Goal: Information Seeking & Learning: Learn about a topic

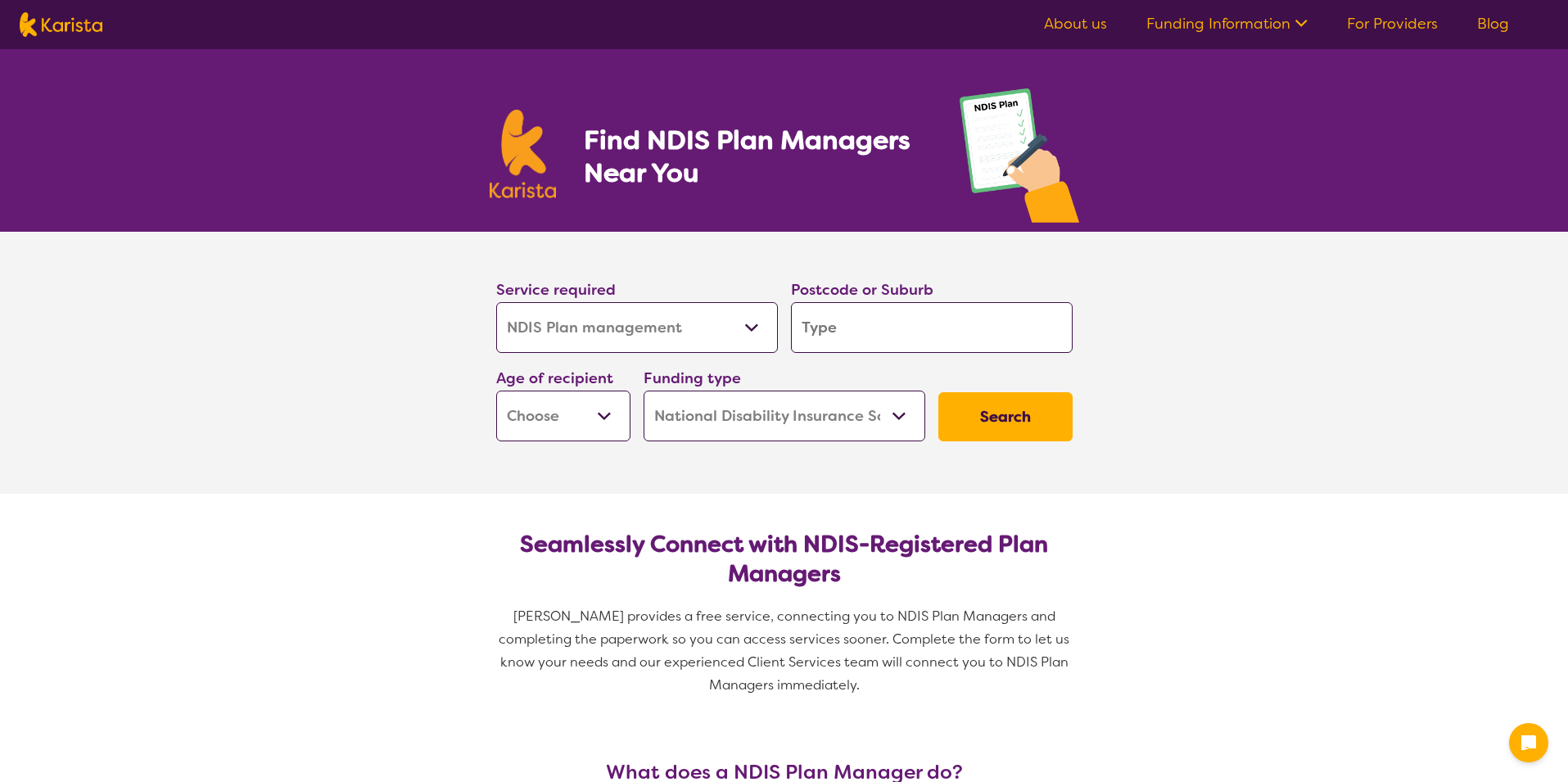
select select "NDIS Plan management"
select select "NDIS"
select select "NDIS Plan management"
select select "NDIS"
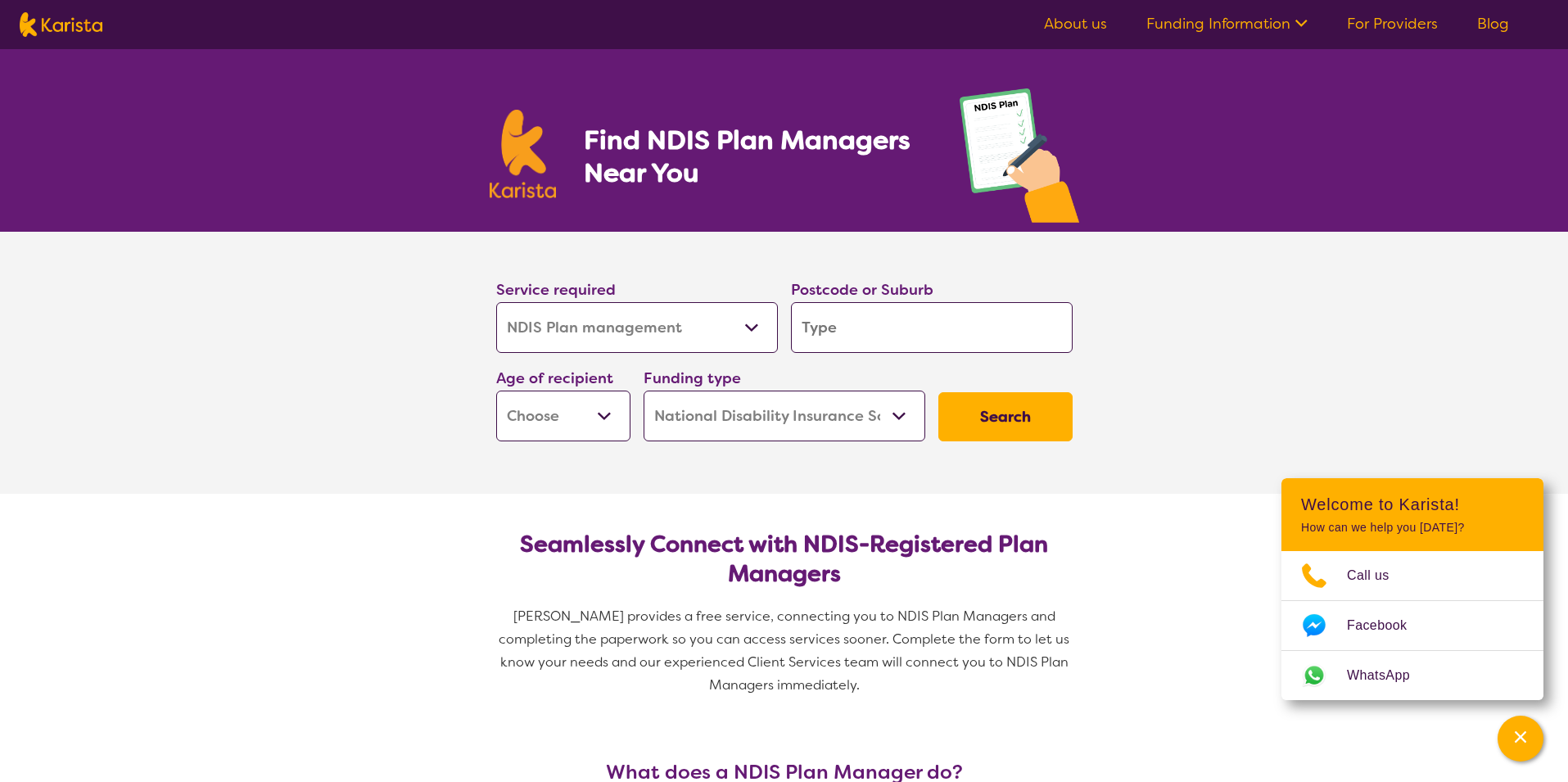
click at [854, 318] on input "search" at bounding box center [932, 327] width 282 height 51
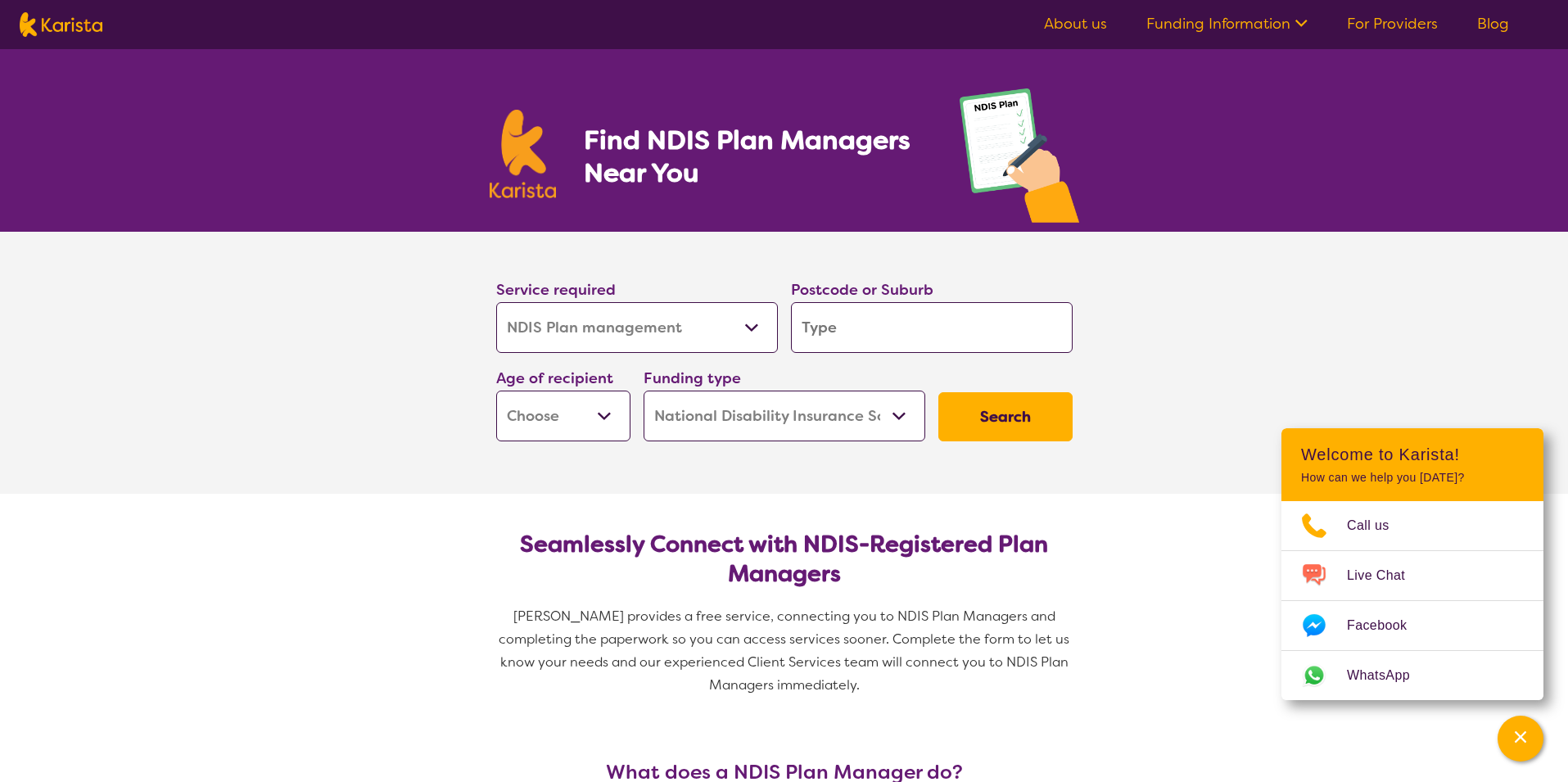
click at [851, 333] on input "search" at bounding box center [932, 327] width 282 height 51
type input "3"
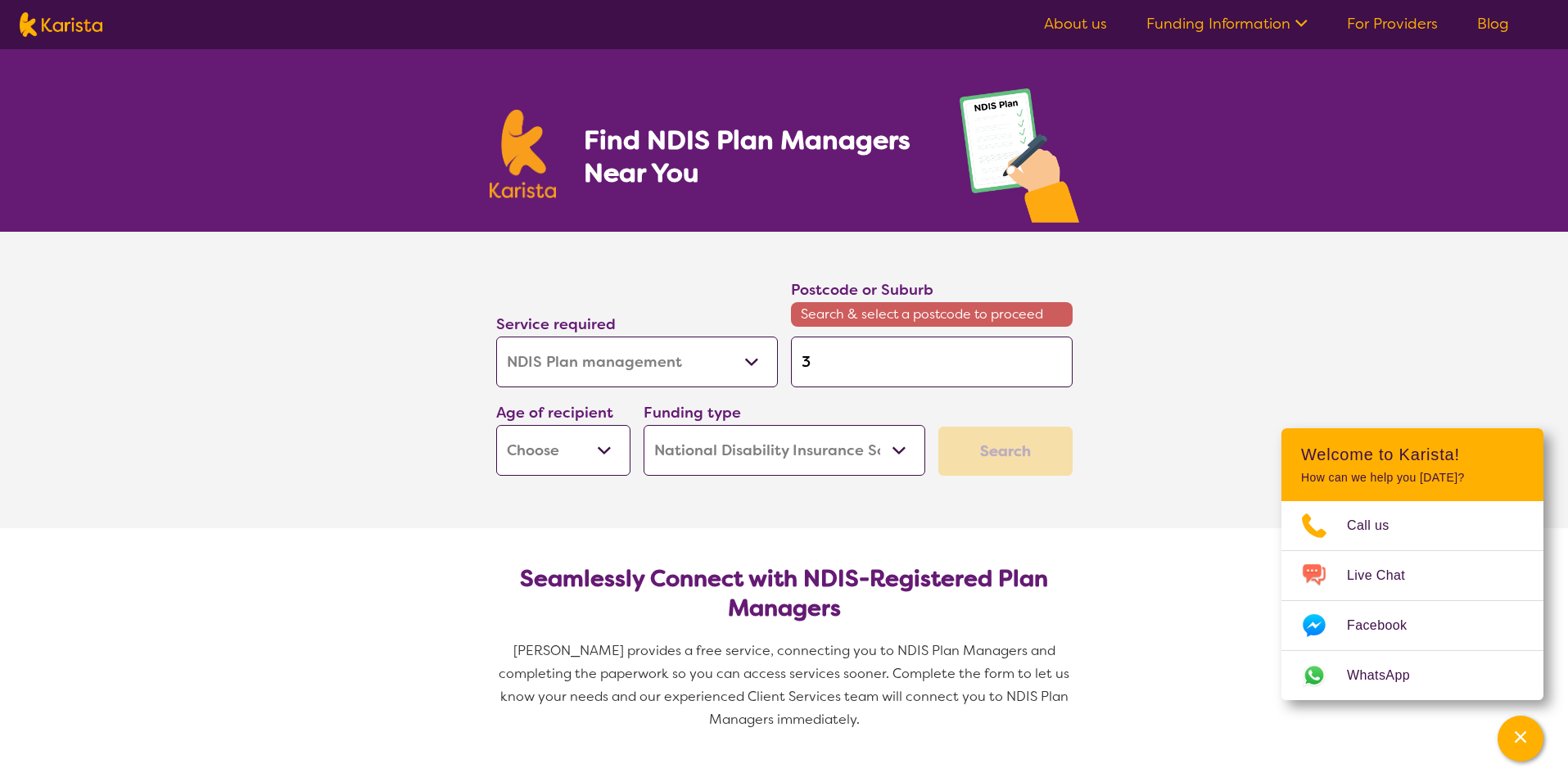
type input "39"
type input "391"
type input "3919"
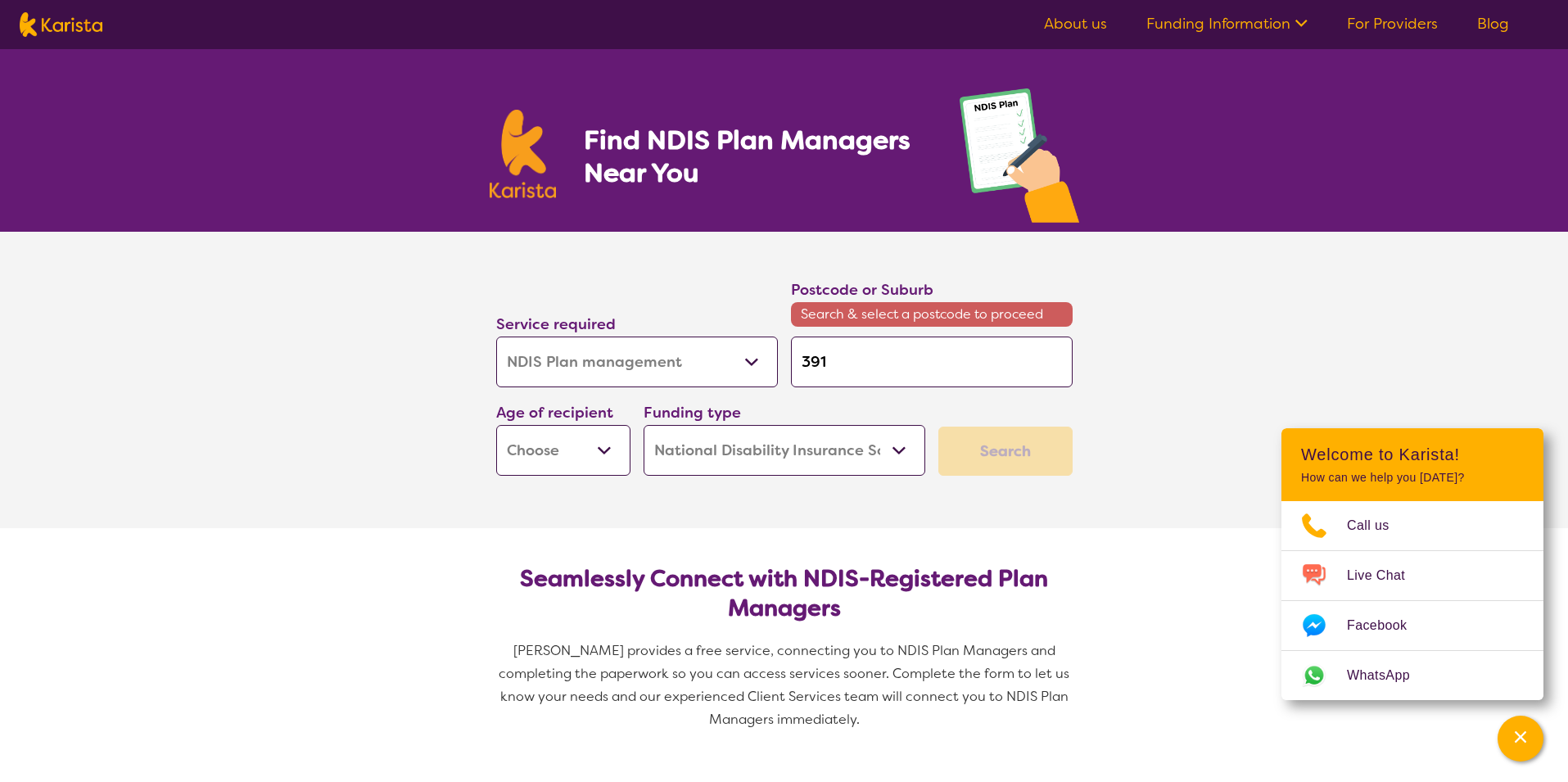
type input "3919"
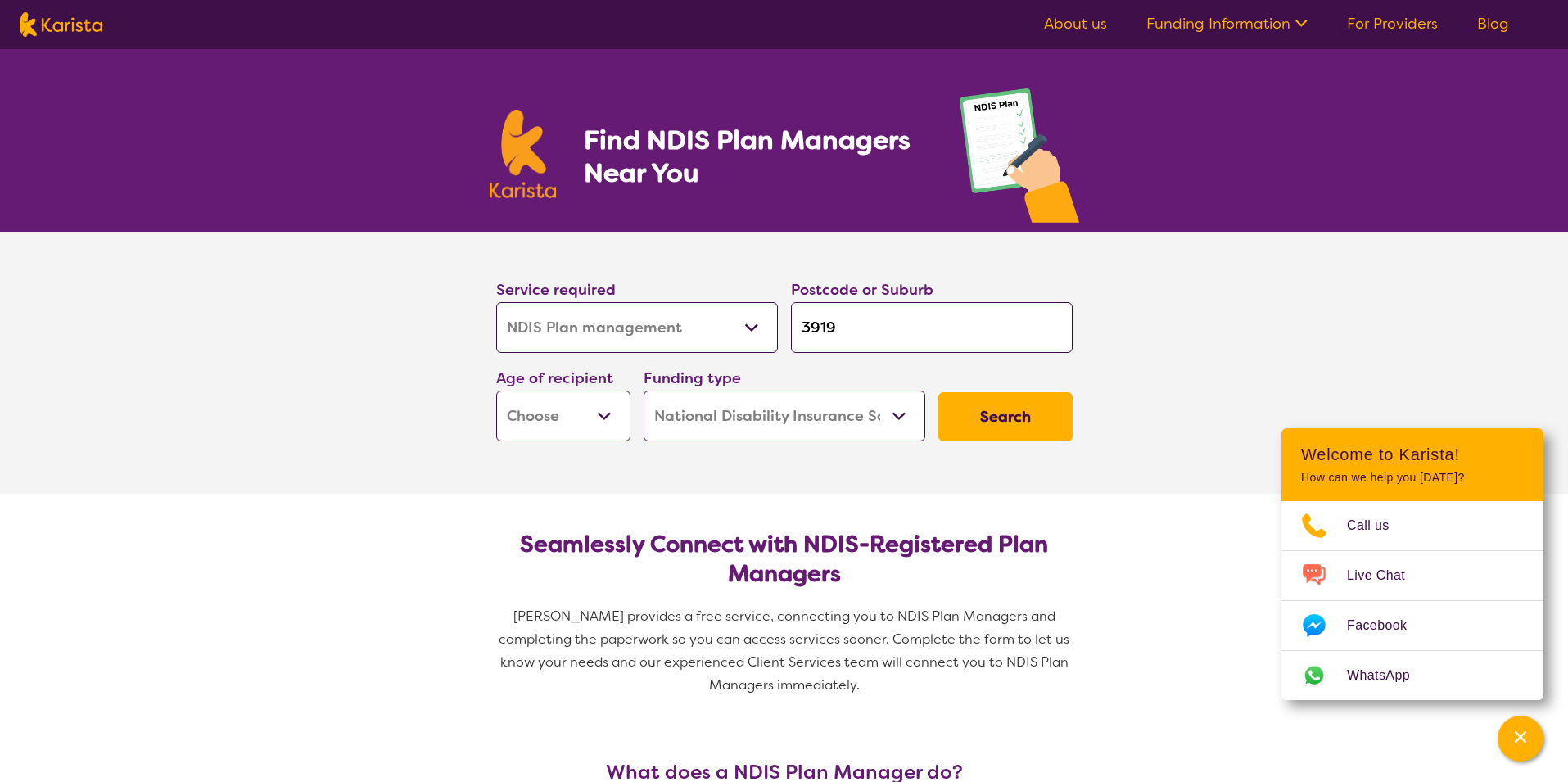
type input "3919\"
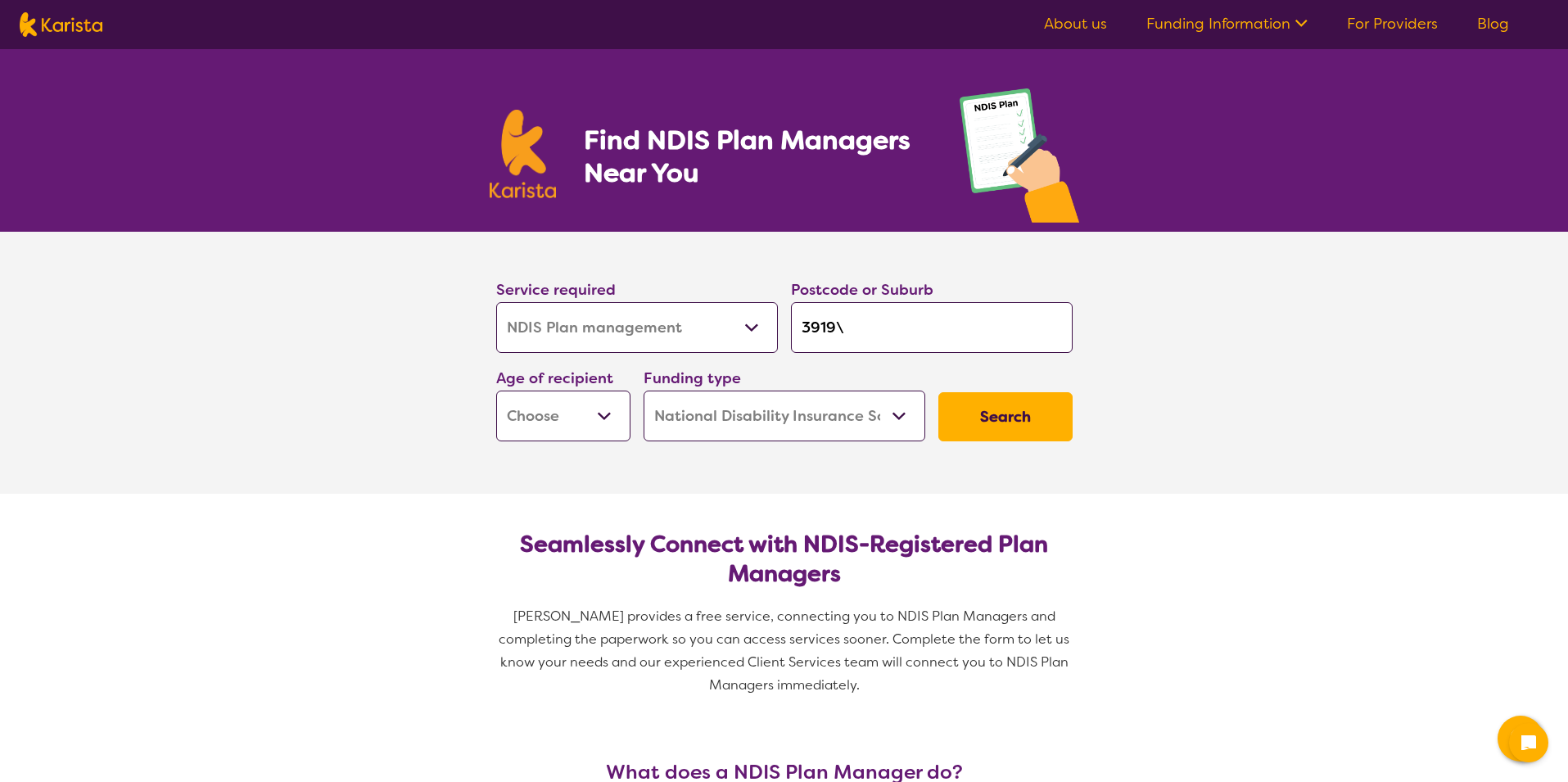
select select "NDIS Plan management"
select select "NDIS"
select select "NDIS Plan management"
select select "NDIS"
click at [838, 332] on input "3919\" at bounding box center [932, 327] width 282 height 51
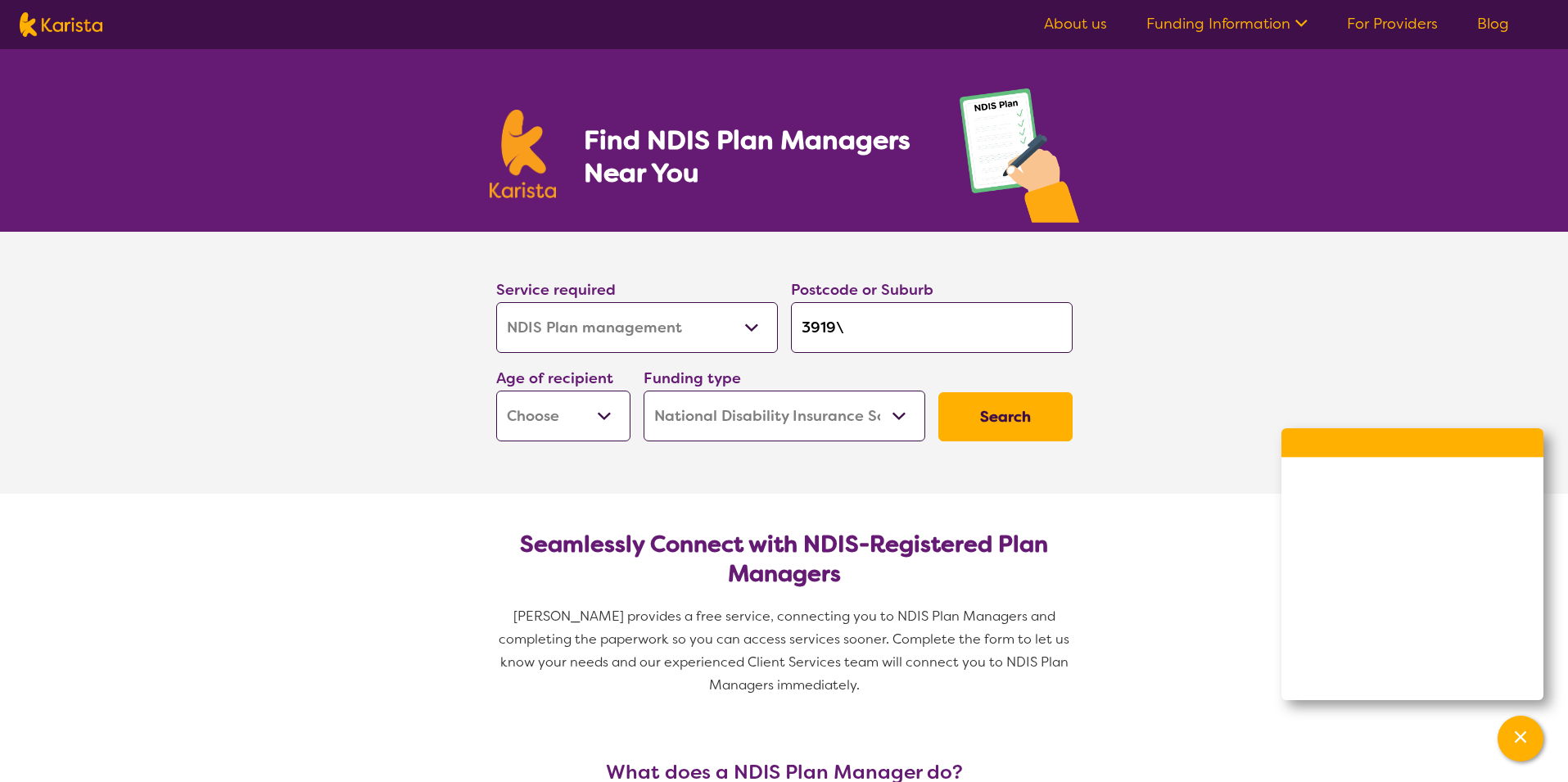
type input "3919"
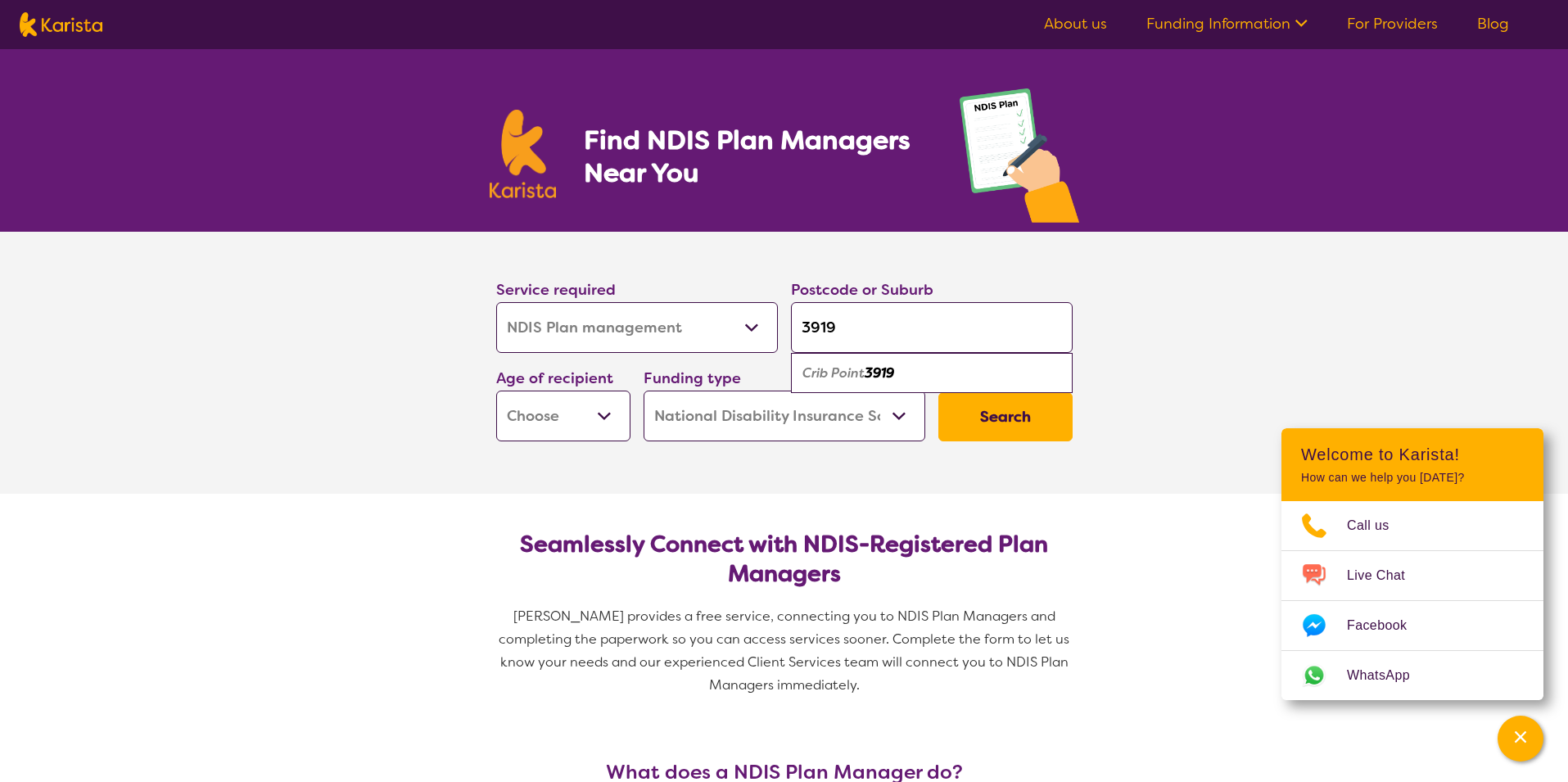
type input "3919"
click at [1016, 516] on section "Seamlessly Connect with NDIS-Registered Plan Managers Karista provides a free s…" at bounding box center [784, 607] width 628 height 227
click at [1014, 415] on button "Search" at bounding box center [1005, 416] width 135 height 49
click at [603, 421] on select "Early Childhood - 0 to 9 Child - 10 to 11 Adolescent - 12 to 17 Adult - 18 to 6…" at bounding box center [563, 416] width 135 height 51
select select "AS"
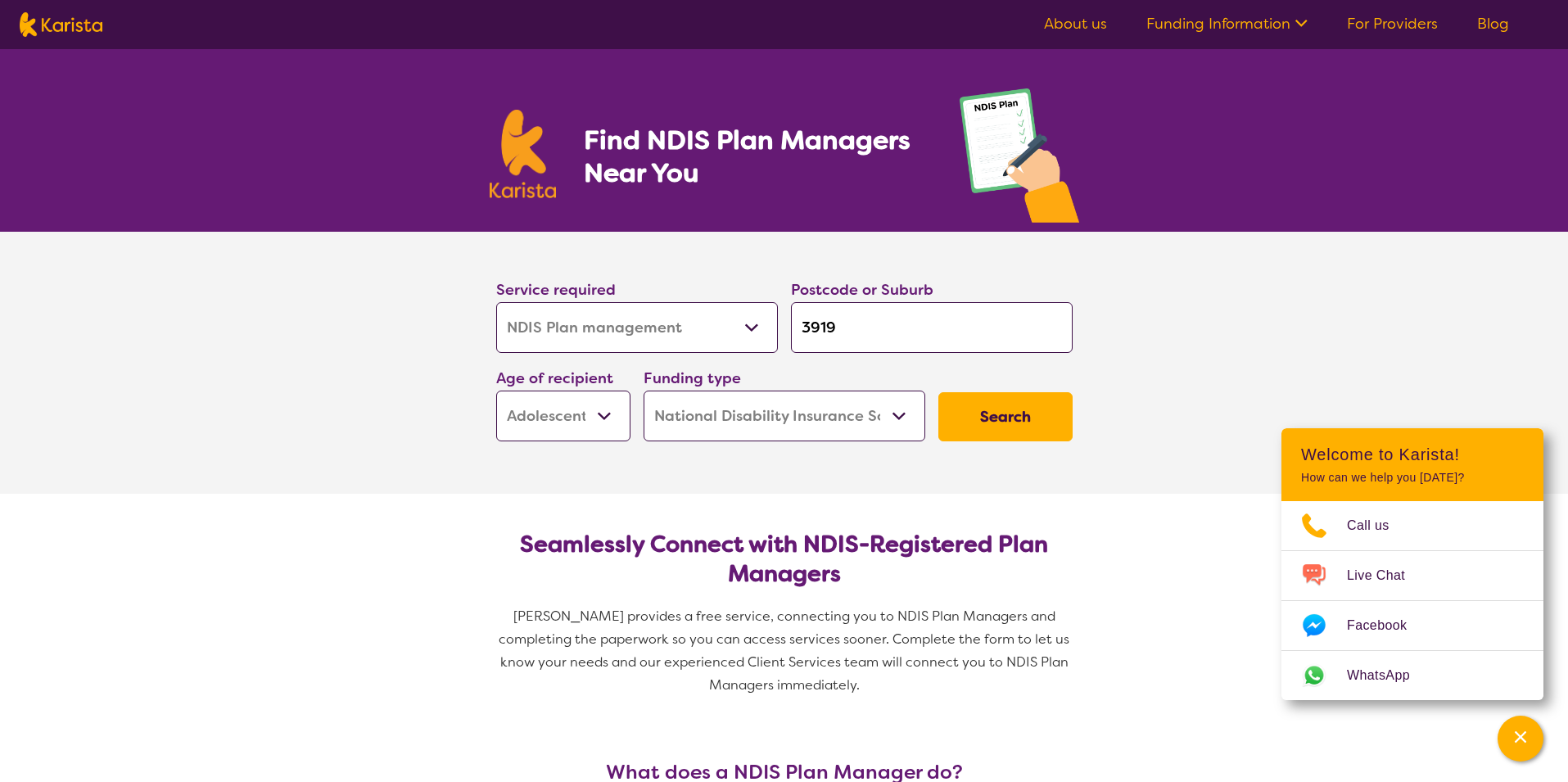
select select "AS"
click at [901, 416] on select "Home Care Package (HCP) National Disability Insurance Scheme (NDIS) I don't know" at bounding box center [784, 416] width 282 height 51
click at [1006, 421] on button "Search" at bounding box center [1005, 416] width 135 height 49
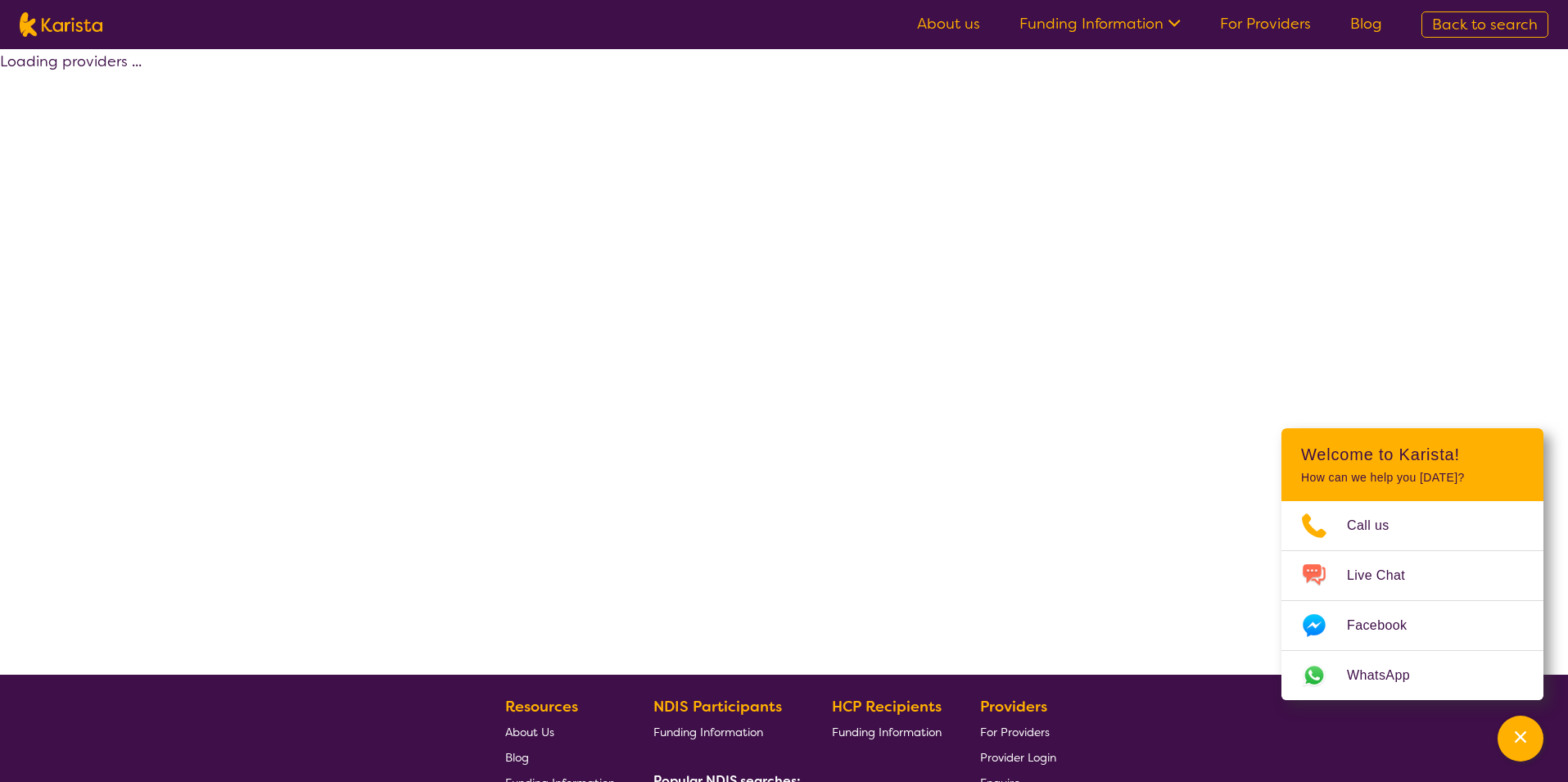
select select "by_score"
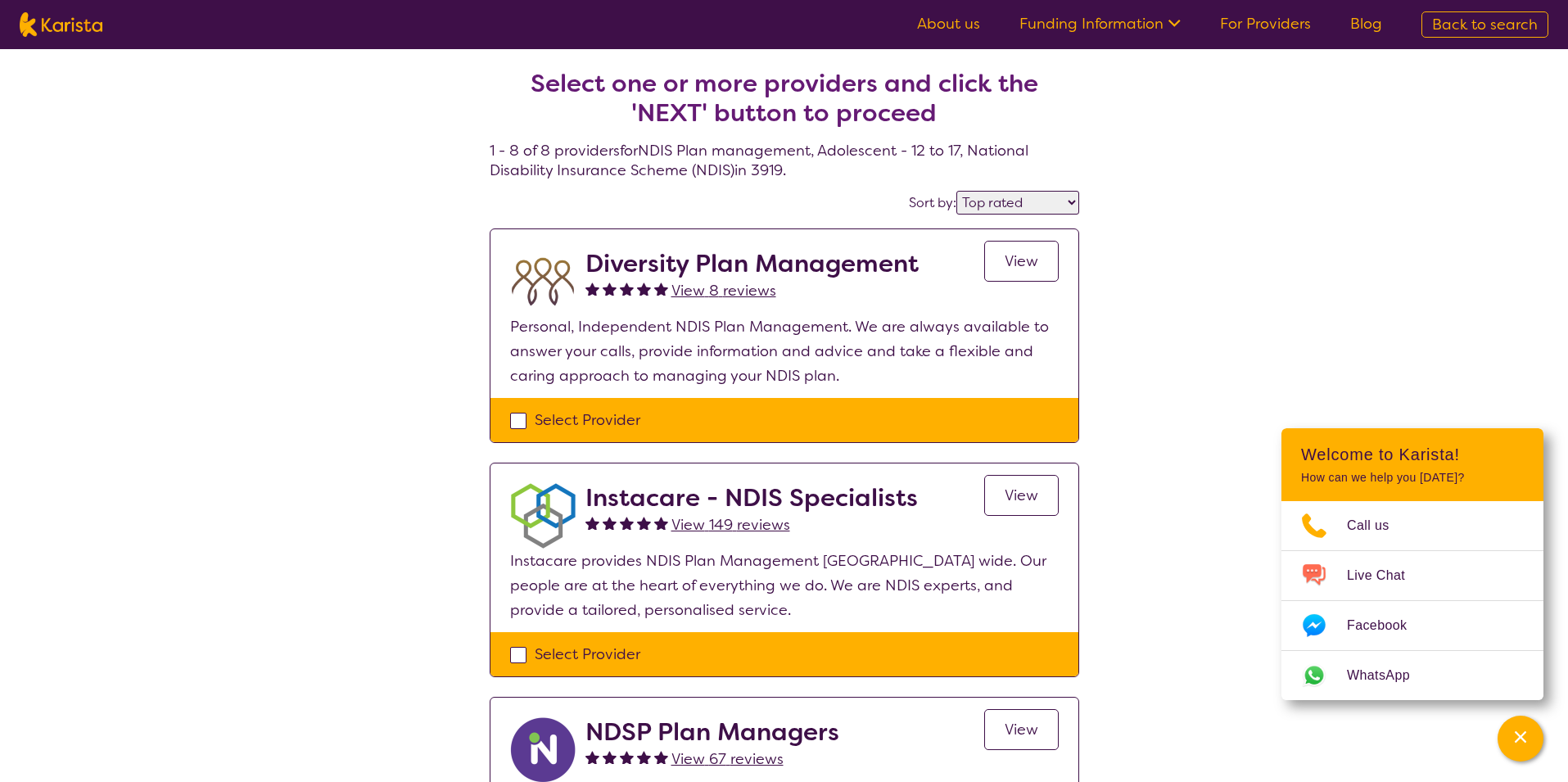
click at [1025, 266] on span "View" at bounding box center [1022, 261] width 34 height 20
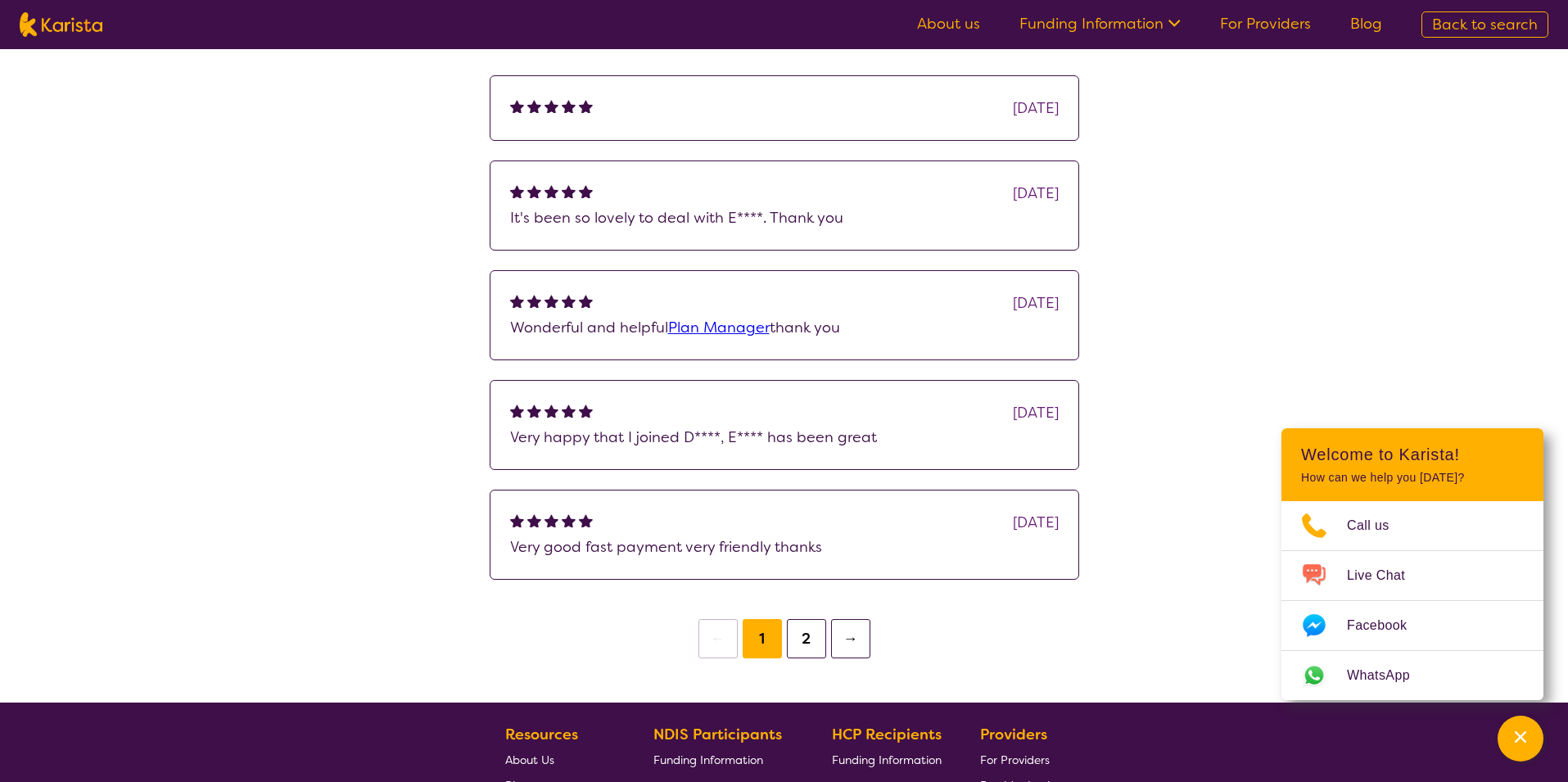
scroll to position [1229, 0]
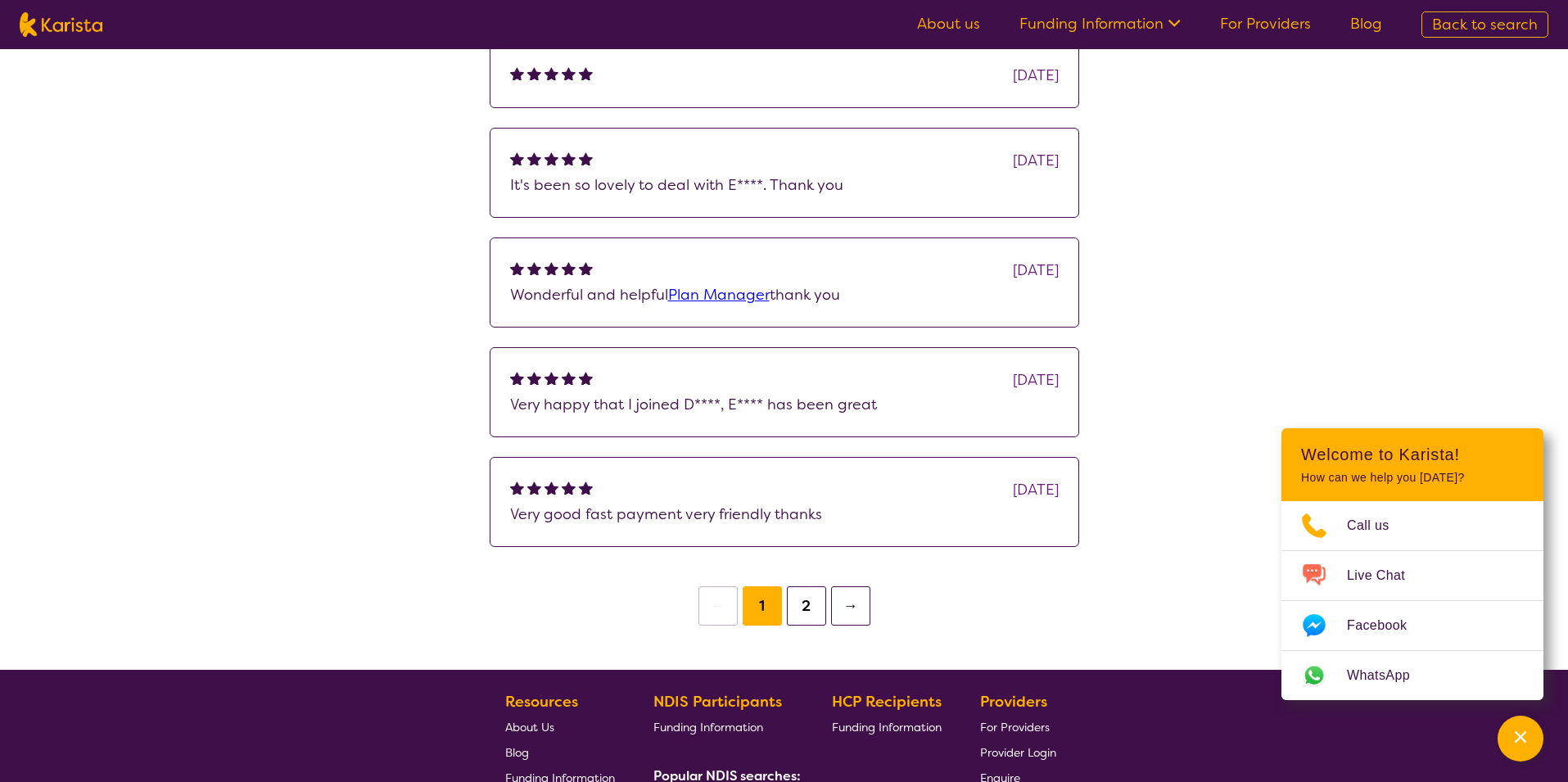
click at [809, 626] on button "2" at bounding box center [807, 606] width 39 height 39
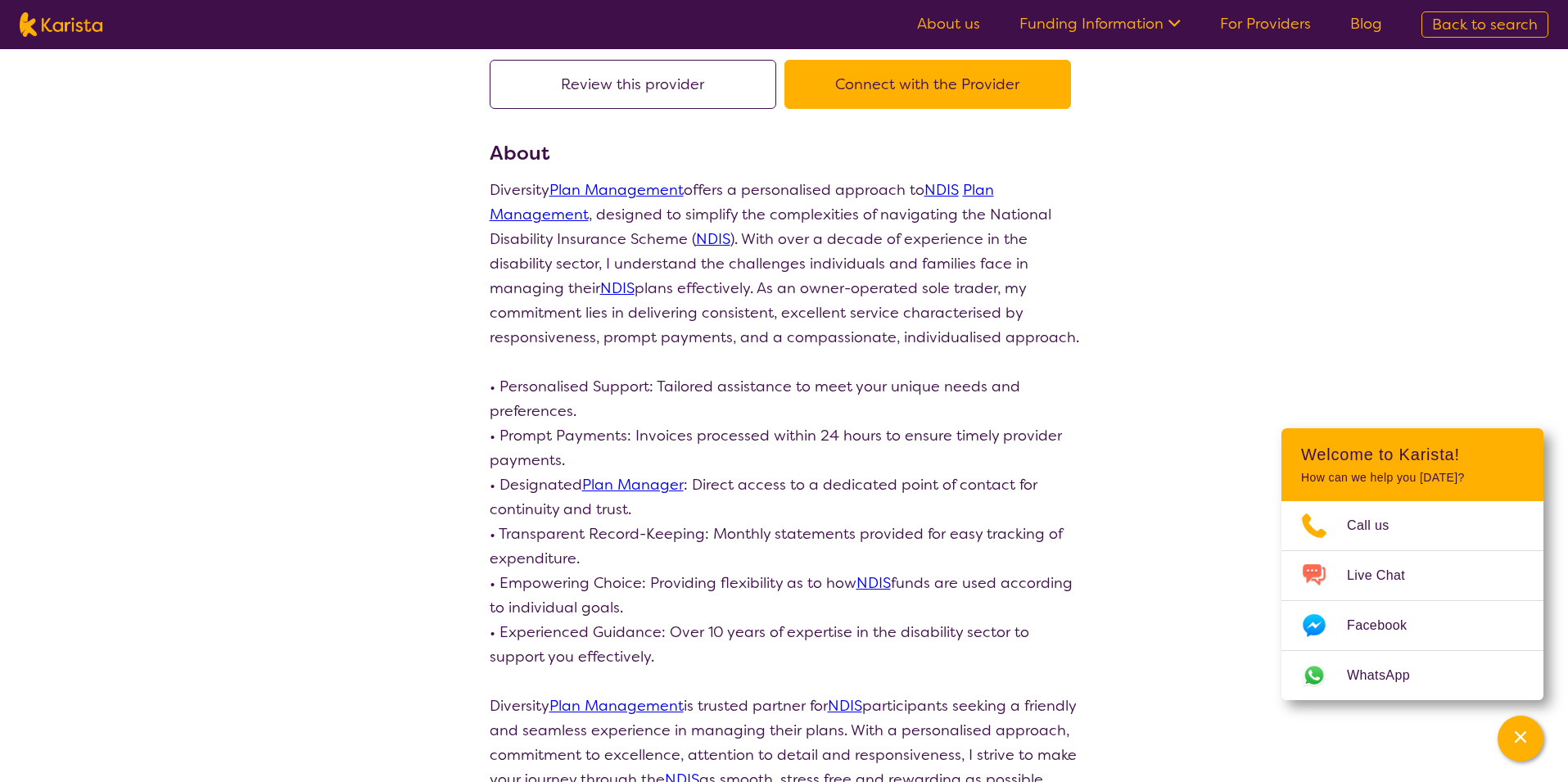
scroll to position [140, 0]
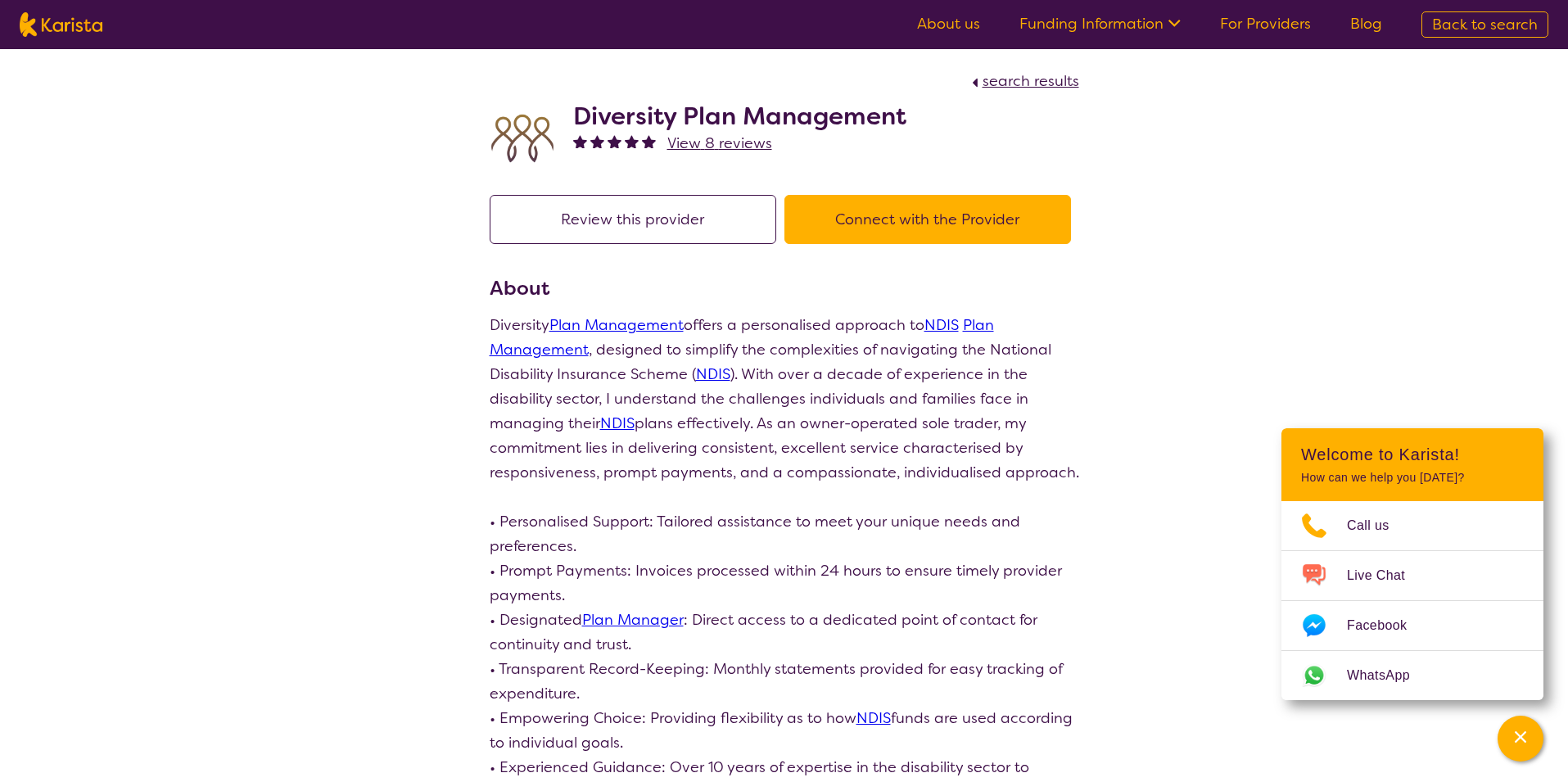
select select "by_score"
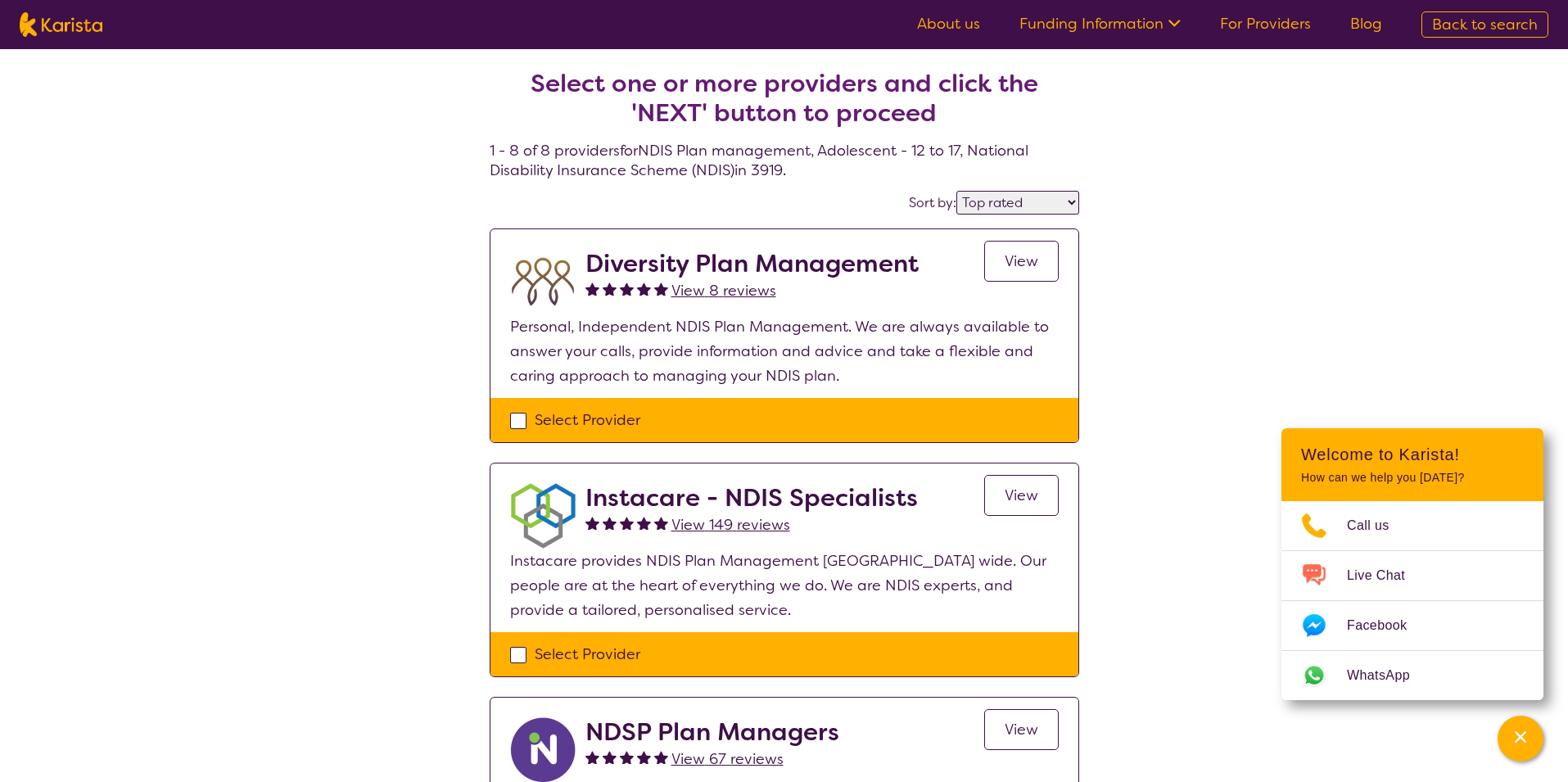
click at [1006, 506] on link "View" at bounding box center [1022, 496] width 75 height 41
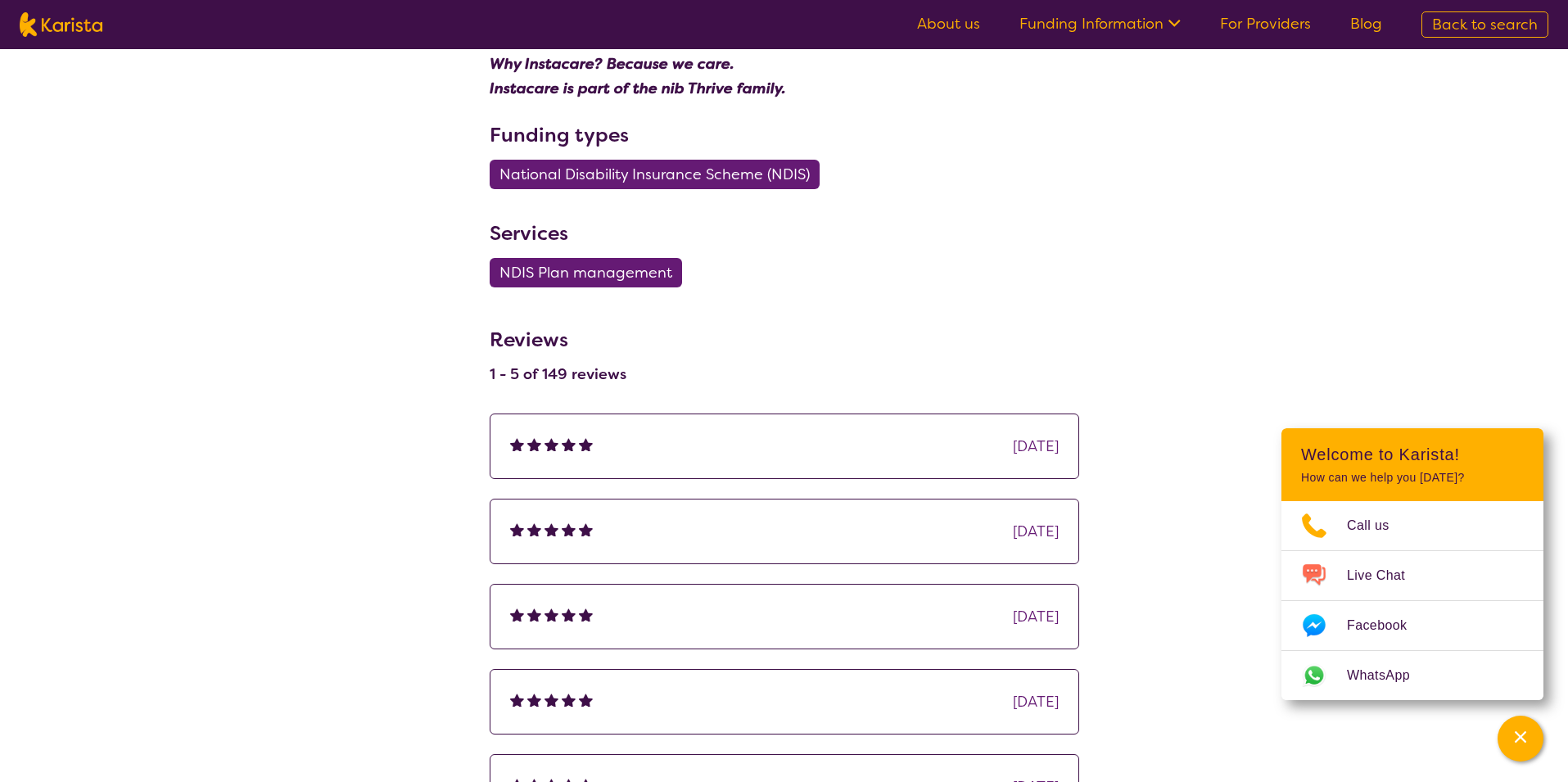
scroll to position [936, 0]
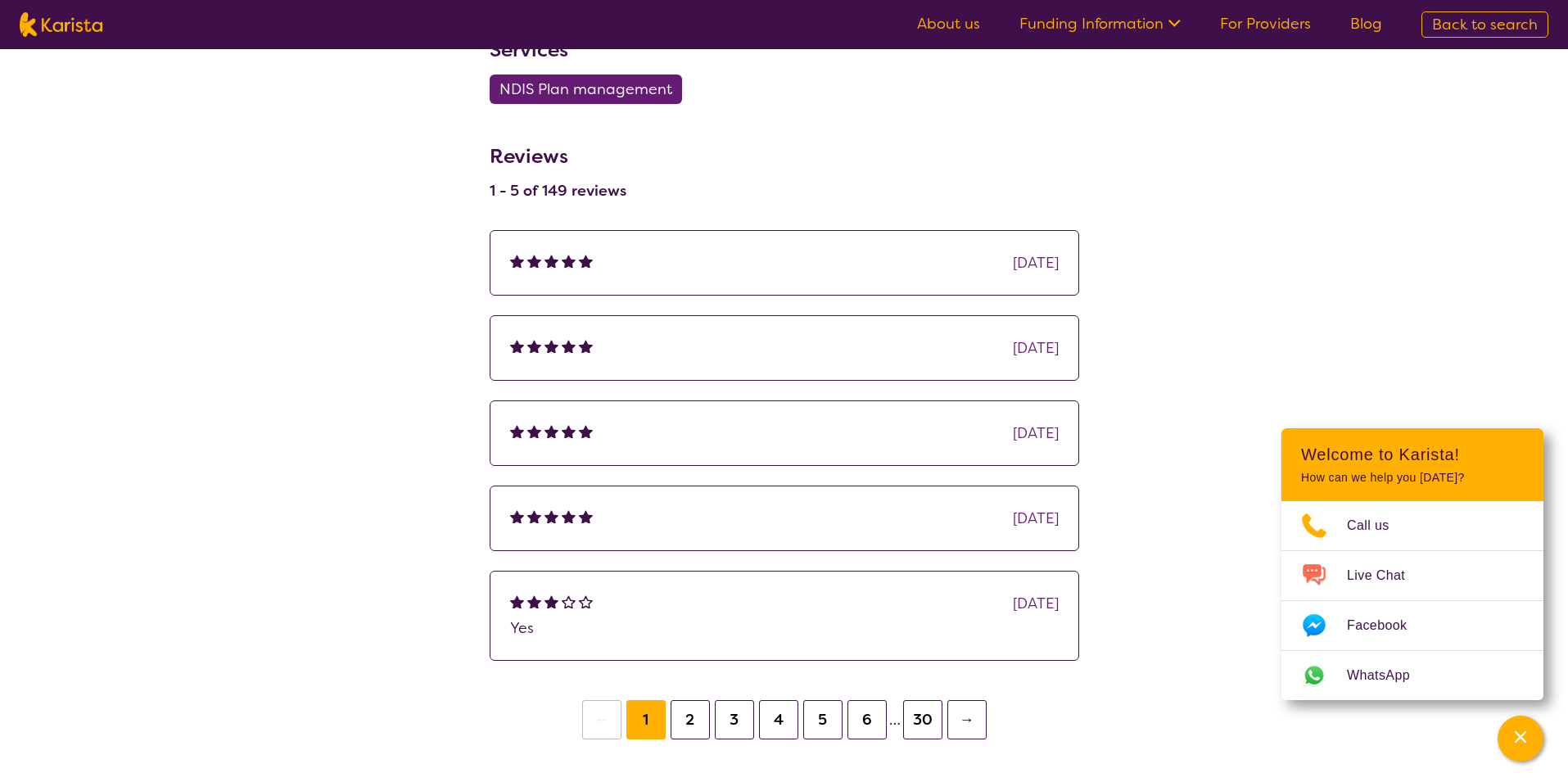
click at [963, 724] on button "→" at bounding box center [967, 720] width 39 height 39
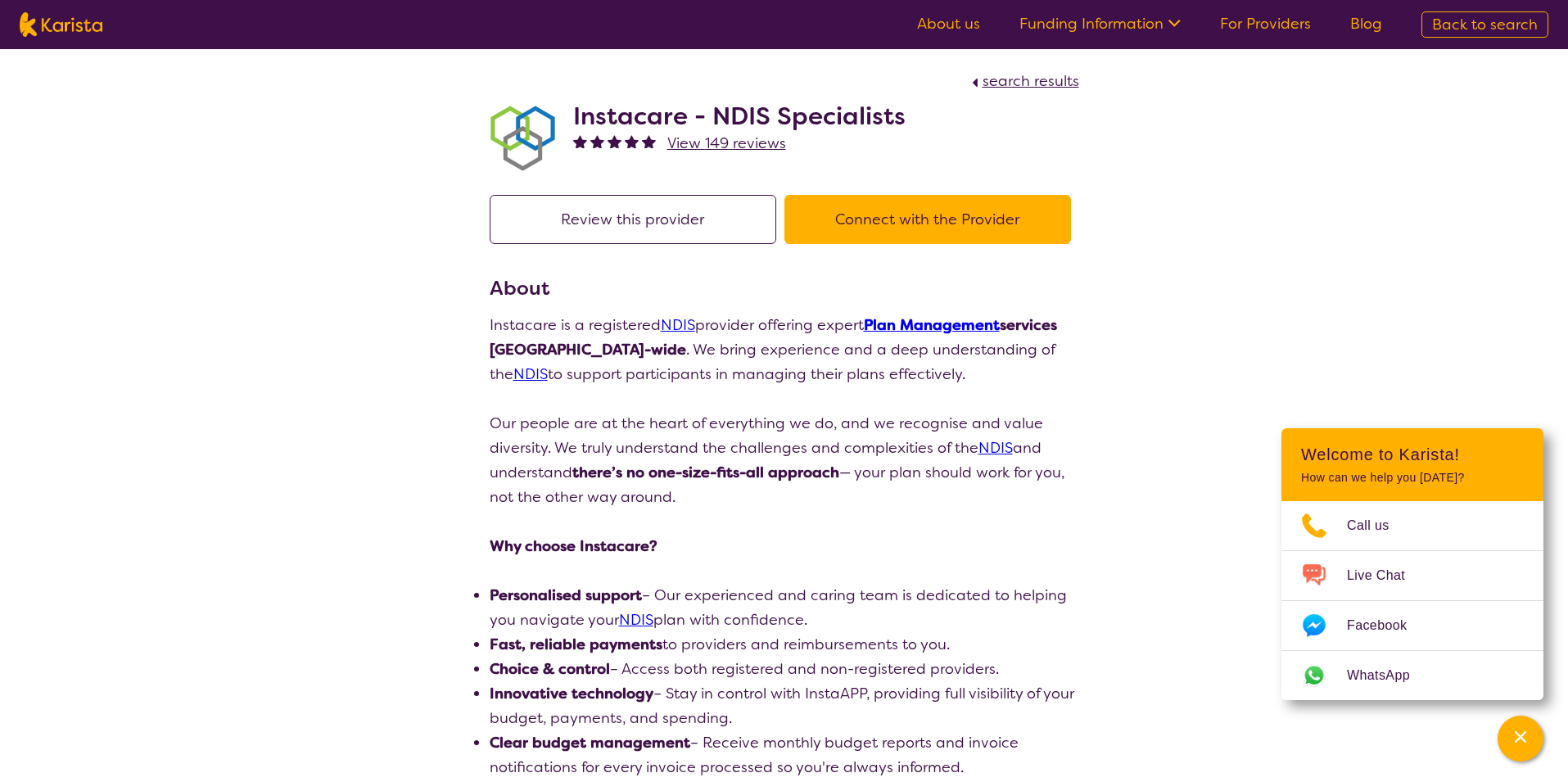
scroll to position [936, 0]
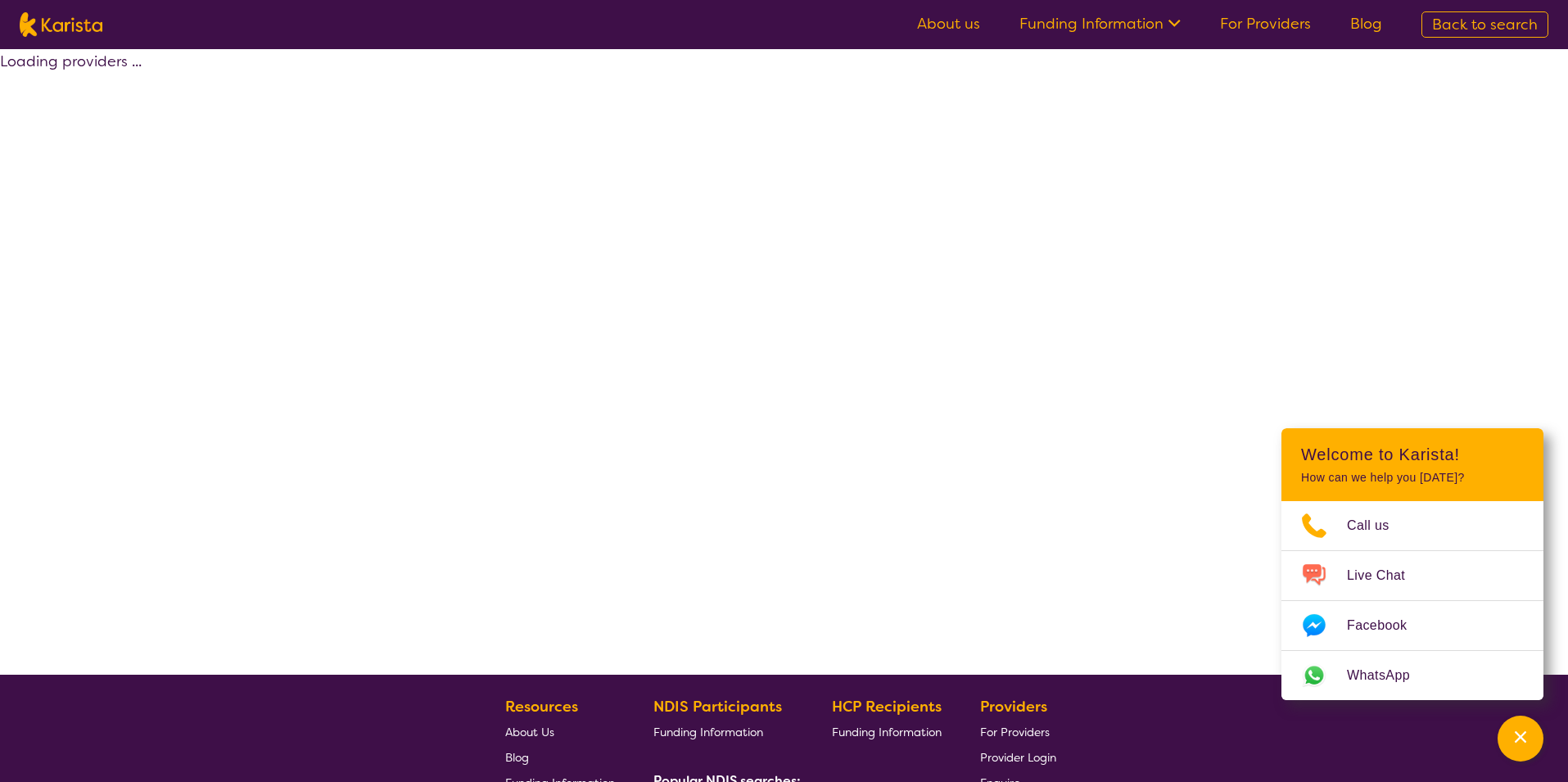
select select "by_score"
